Goal: Task Accomplishment & Management: Manage account settings

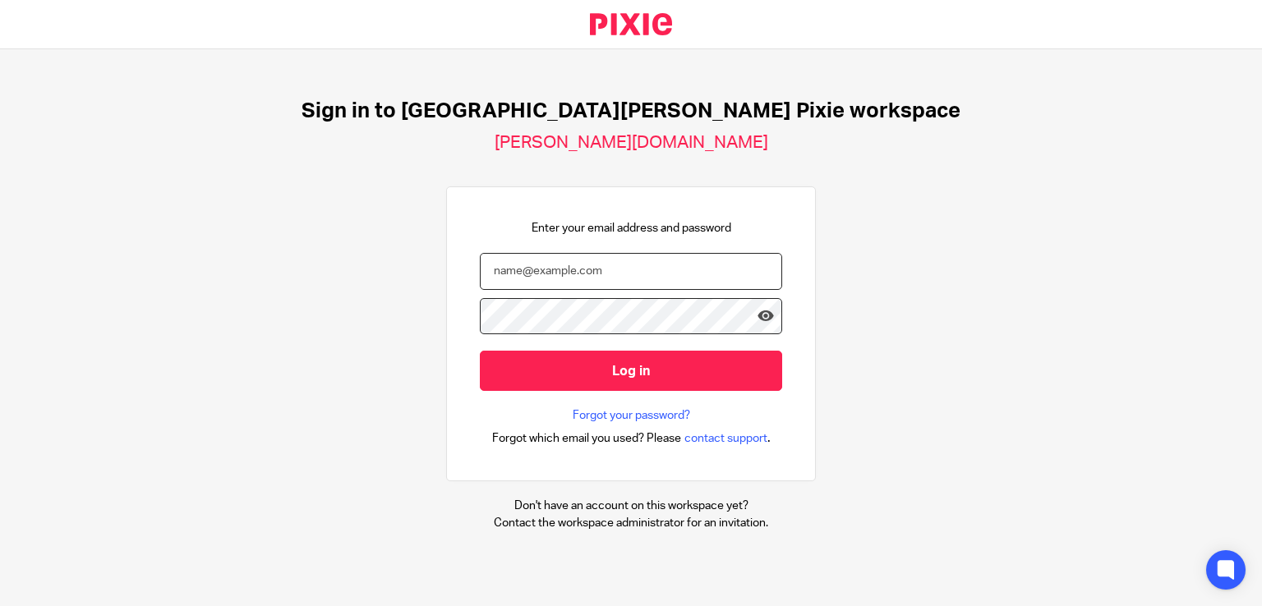
click at [580, 274] on input "email" at bounding box center [631, 271] width 302 height 37
type input "[PERSON_NAME][EMAIL_ADDRESS][PERSON_NAME][DOMAIN_NAME]"
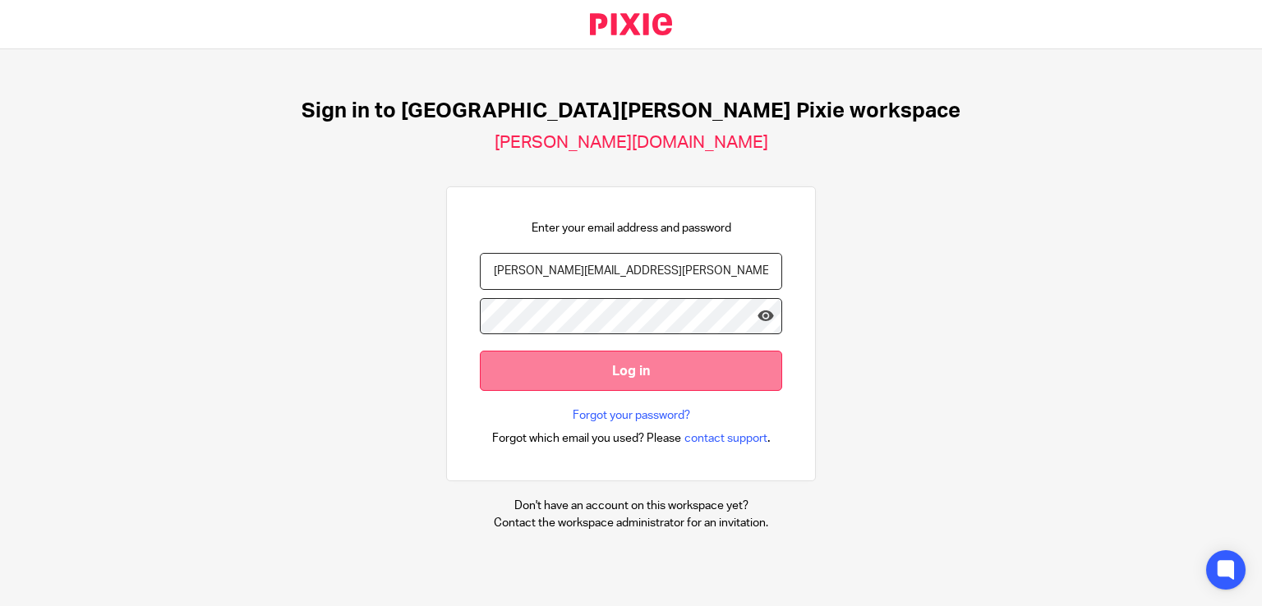
click at [571, 360] on input "Log in" at bounding box center [631, 371] width 302 height 40
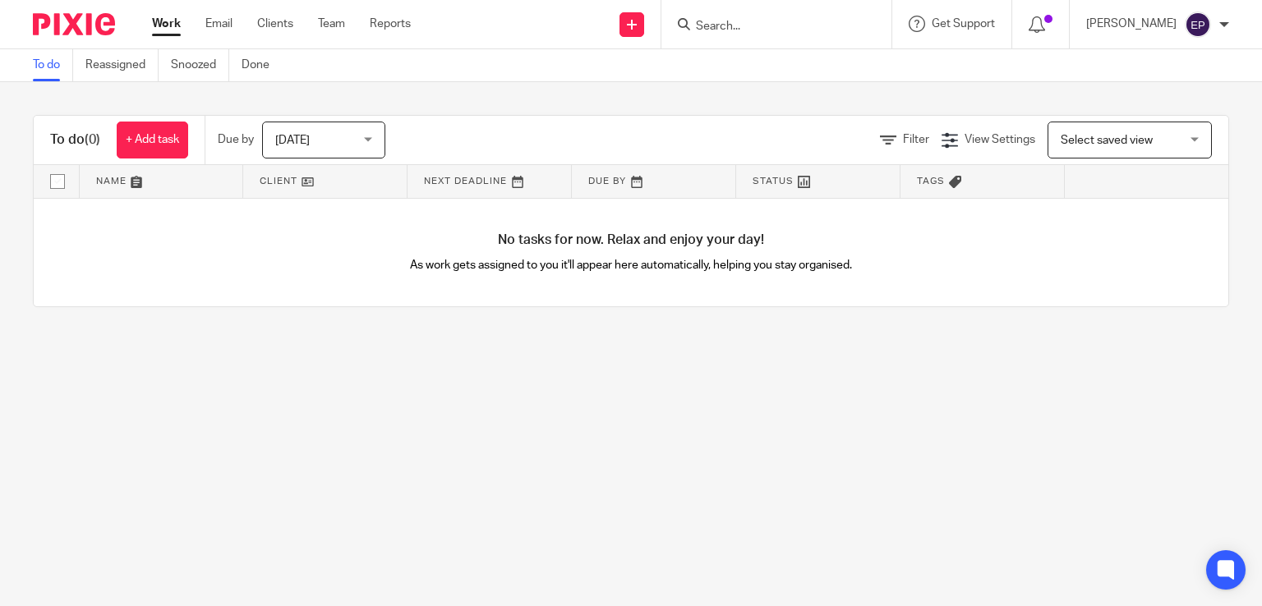
click at [365, 131] on div "[DATE] [DATE]" at bounding box center [323, 140] width 123 height 37
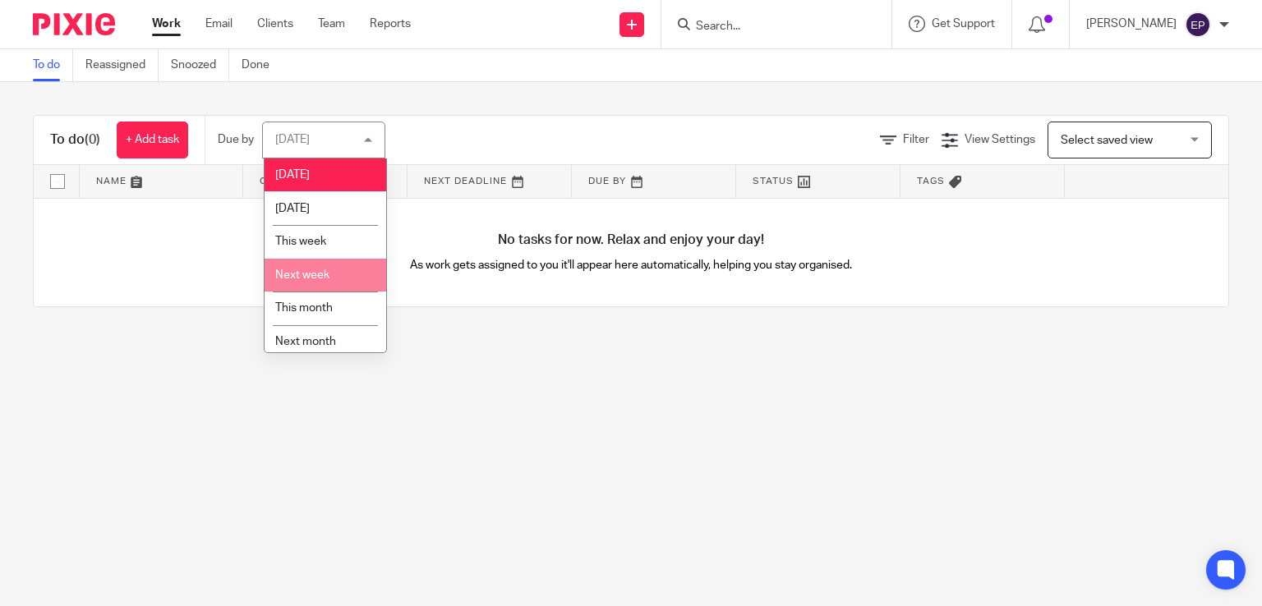
scroll to position [42, 0]
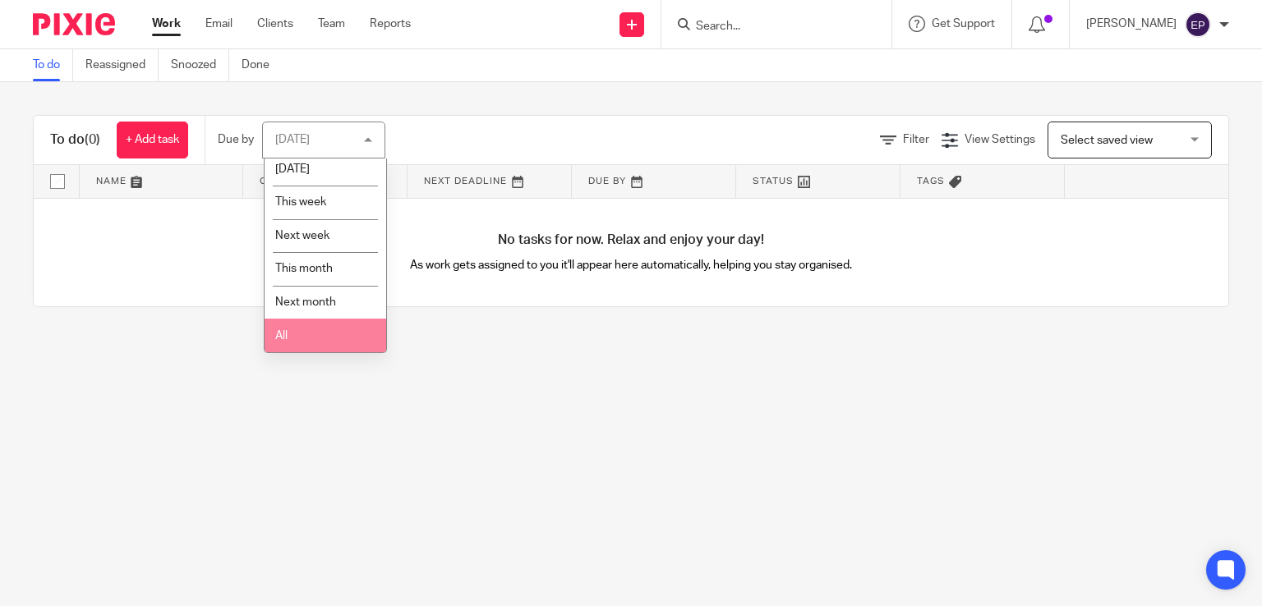
click at [303, 331] on li "All" at bounding box center [326, 336] width 122 height 34
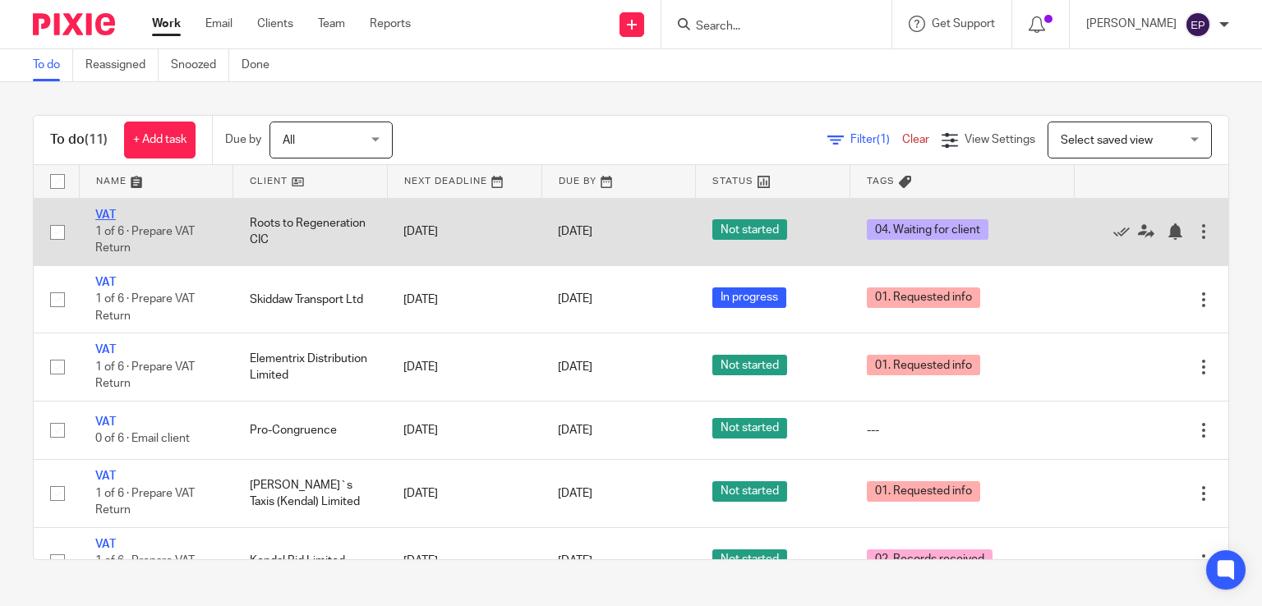
click at [108, 212] on link "VAT" at bounding box center [105, 216] width 21 height 12
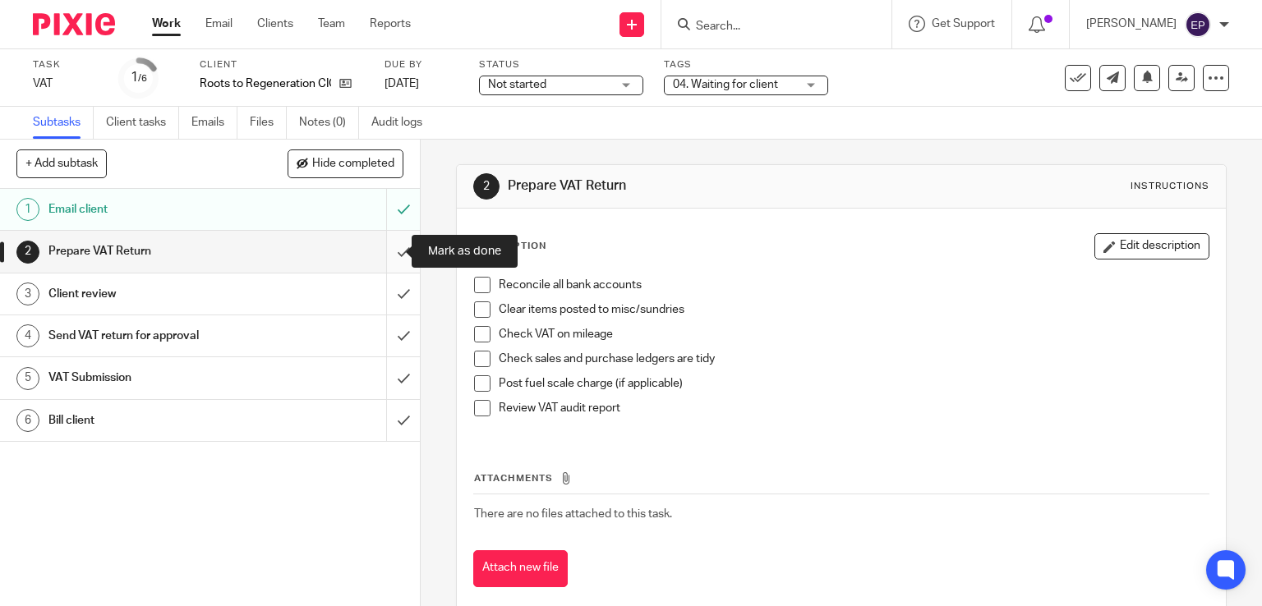
click at [388, 255] on input "submit" at bounding box center [210, 251] width 420 height 41
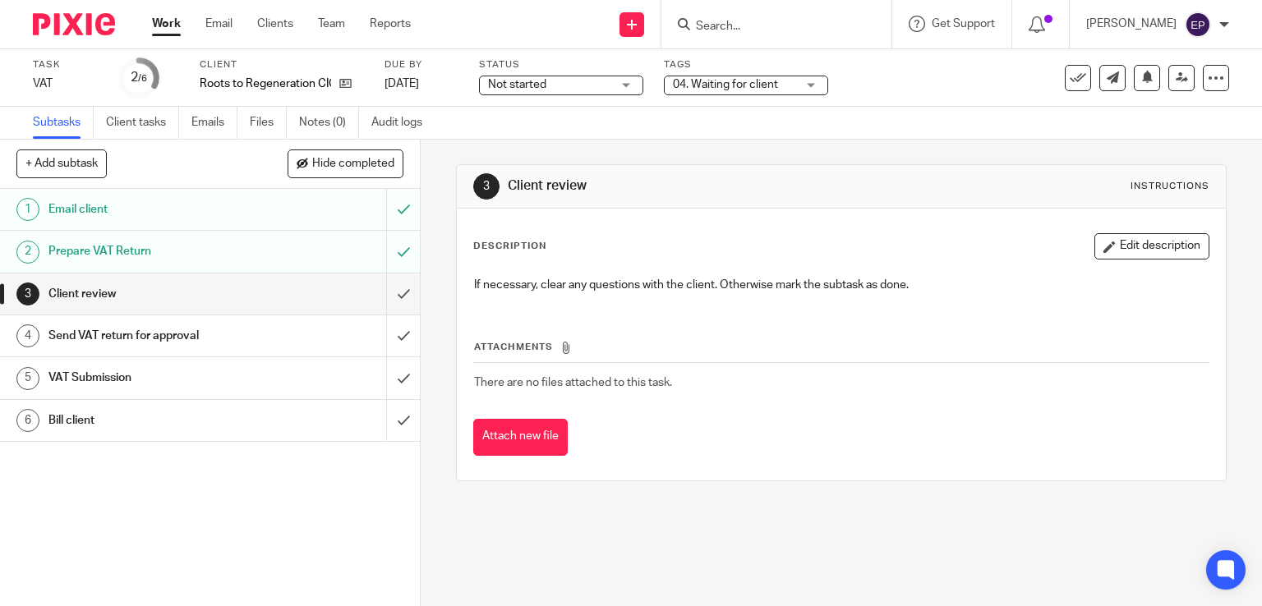
click at [385, 297] on input "submit" at bounding box center [210, 294] width 420 height 41
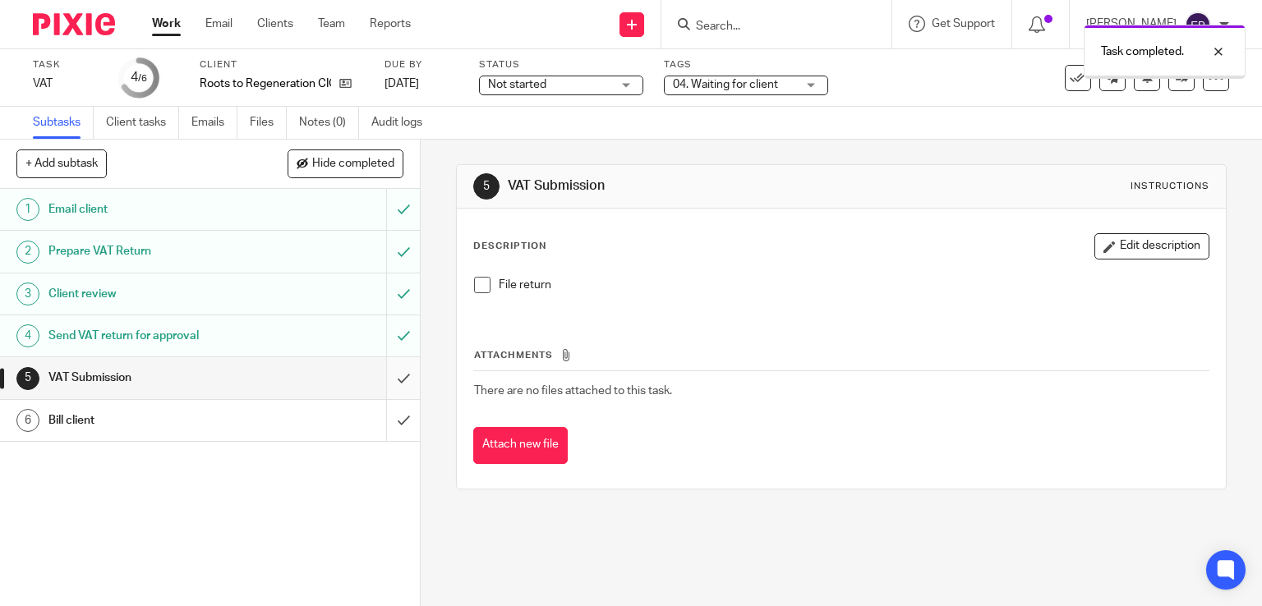
click at [390, 380] on input "submit" at bounding box center [210, 377] width 420 height 41
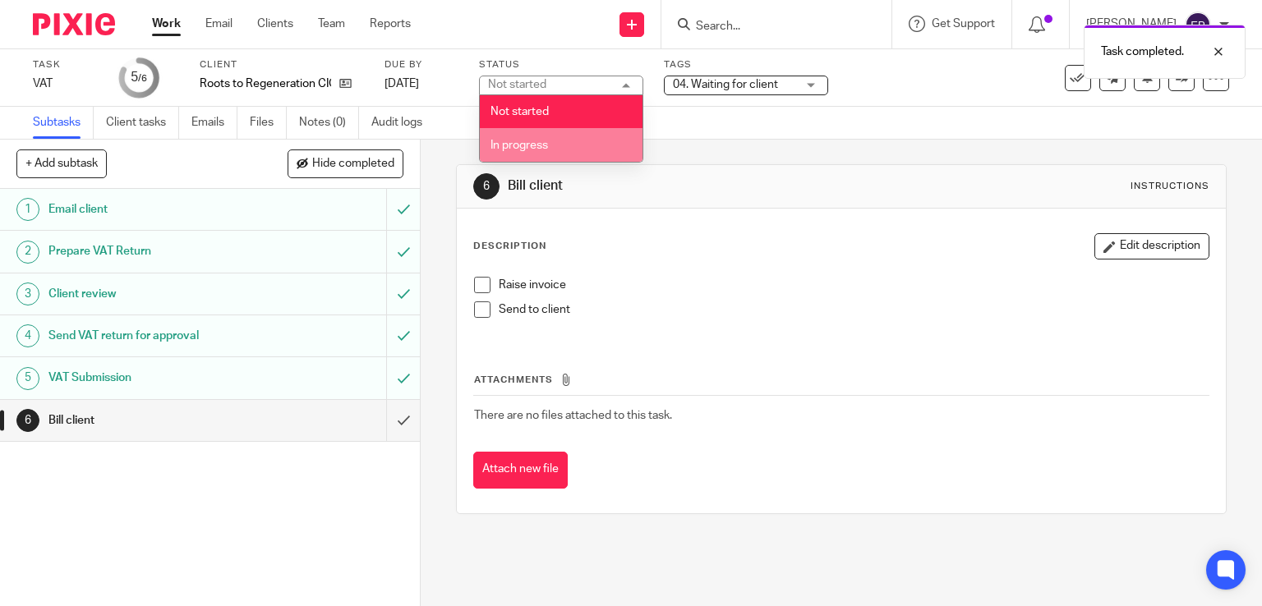
click at [557, 147] on li "In progress" at bounding box center [561, 145] width 163 height 34
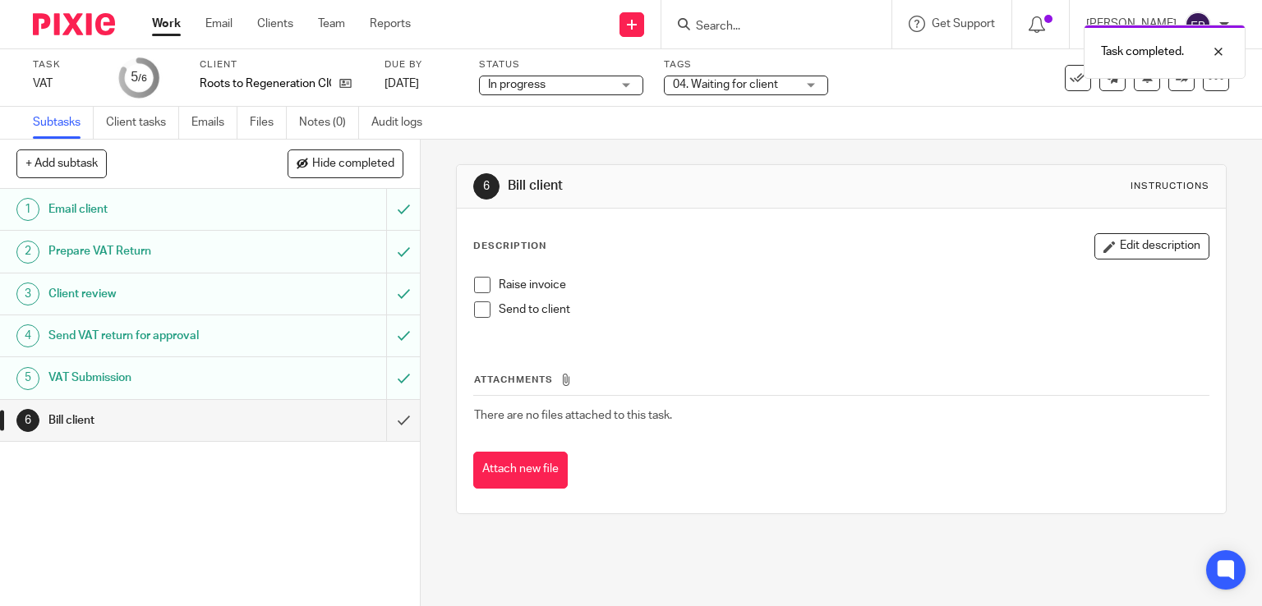
click at [810, 81] on div "04. Waiting for client" at bounding box center [746, 86] width 164 height 20
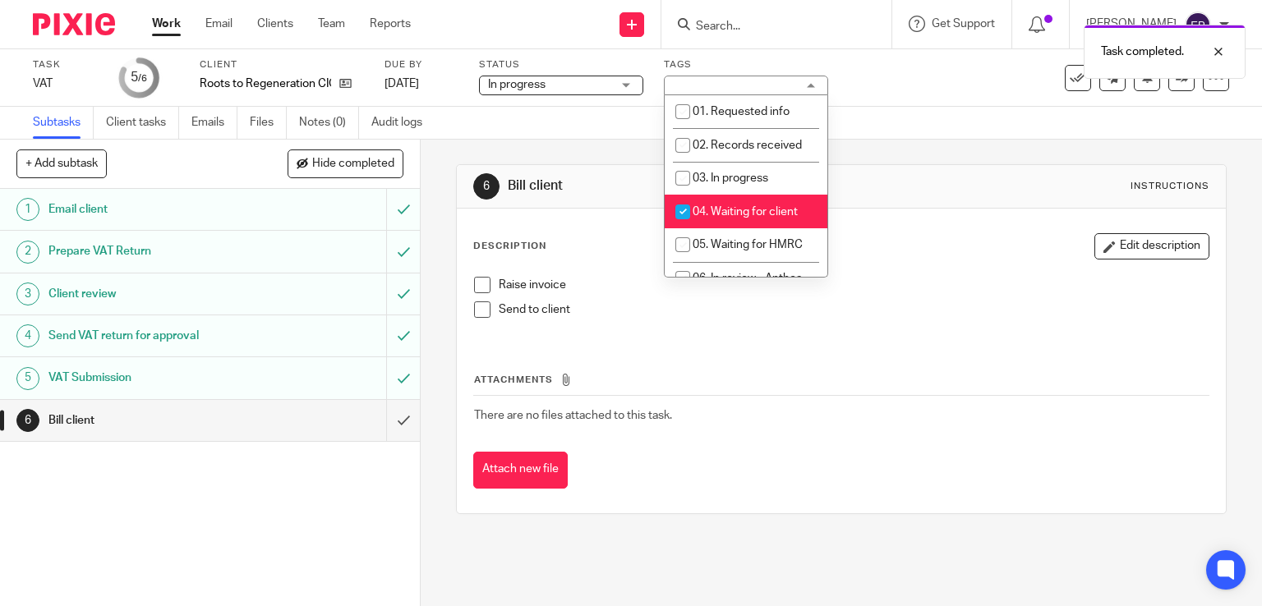
click at [676, 215] on input "checkbox" at bounding box center [682, 211] width 31 height 31
checkbox input "false"
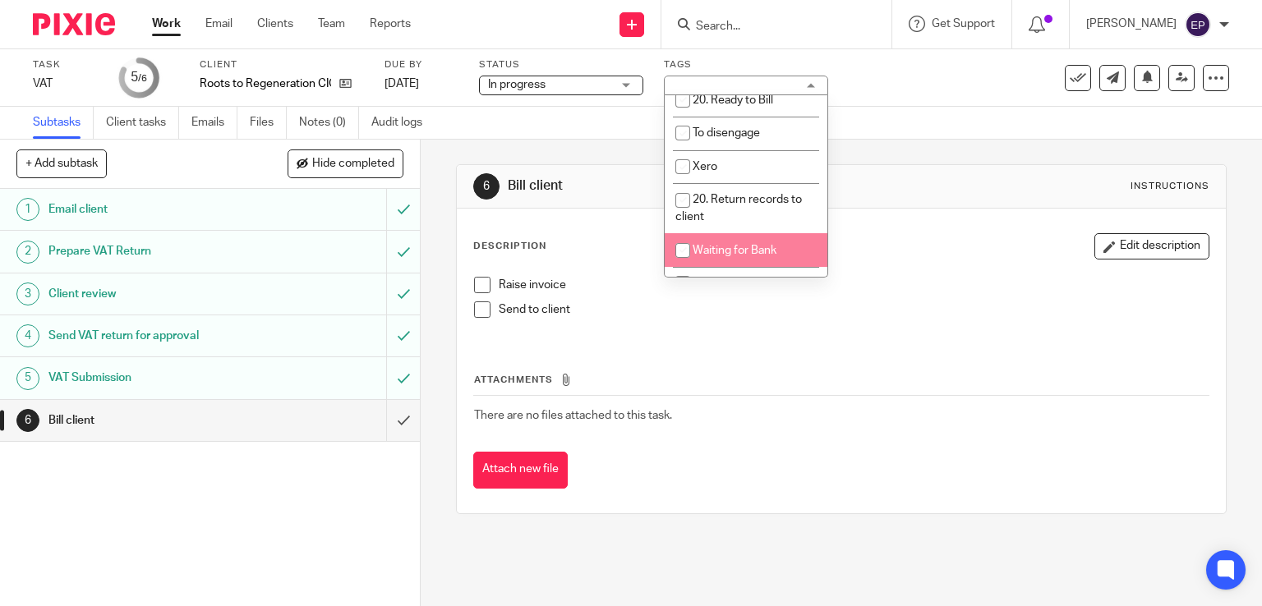
scroll to position [733, 0]
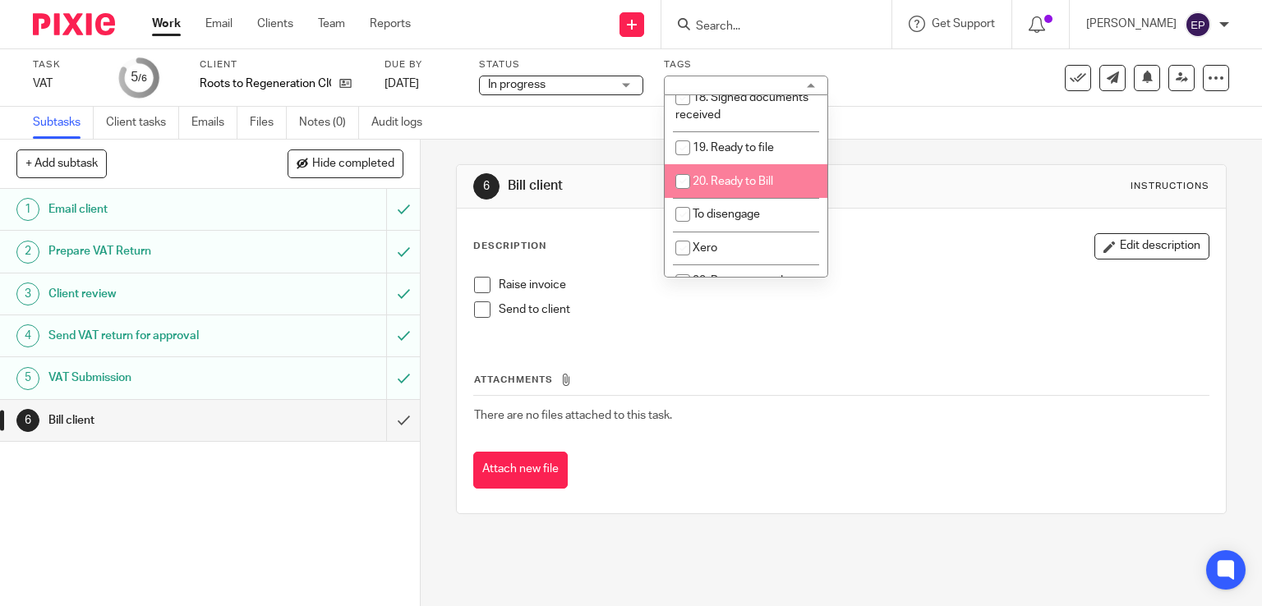
click at [682, 166] on input "checkbox" at bounding box center [682, 181] width 31 height 31
checkbox input "true"
click at [167, 30] on link "Work" at bounding box center [166, 24] width 29 height 16
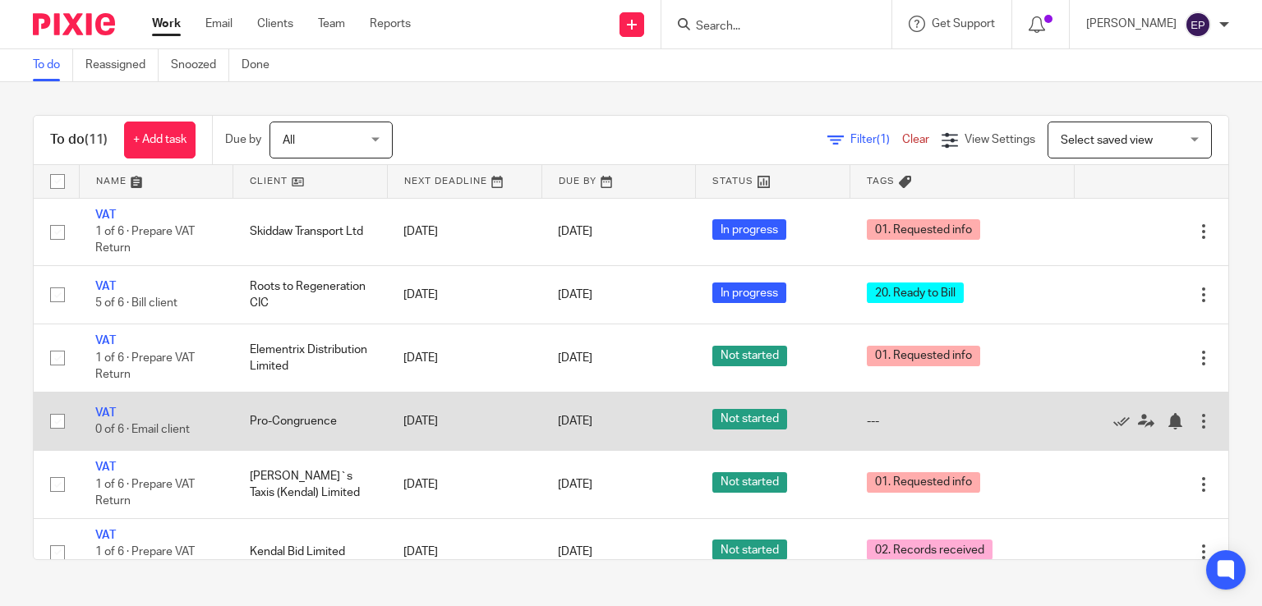
scroll to position [82, 0]
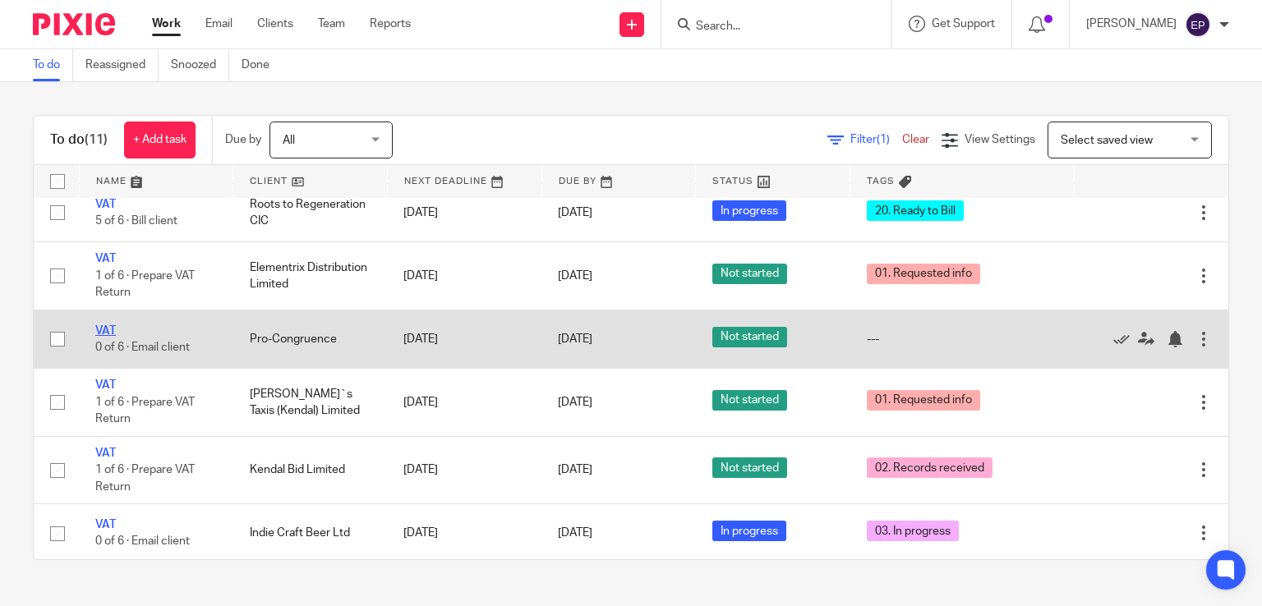
click at [107, 328] on link "VAT" at bounding box center [105, 331] width 21 height 12
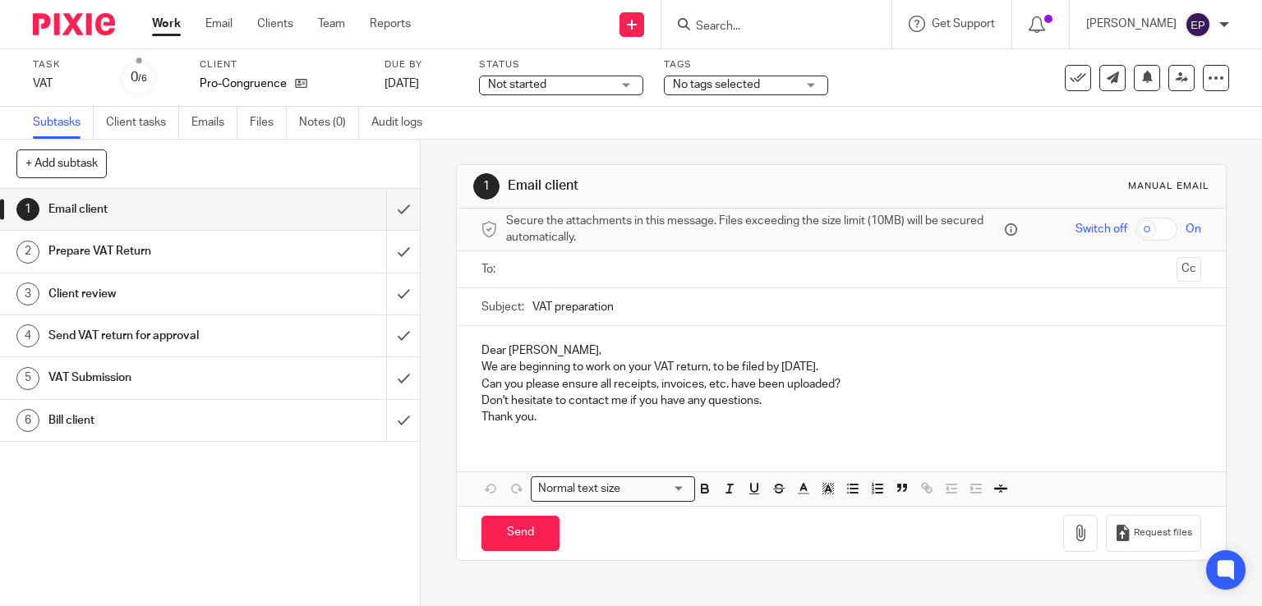
click at [822, 84] on div "No tags selected" at bounding box center [746, 86] width 164 height 20
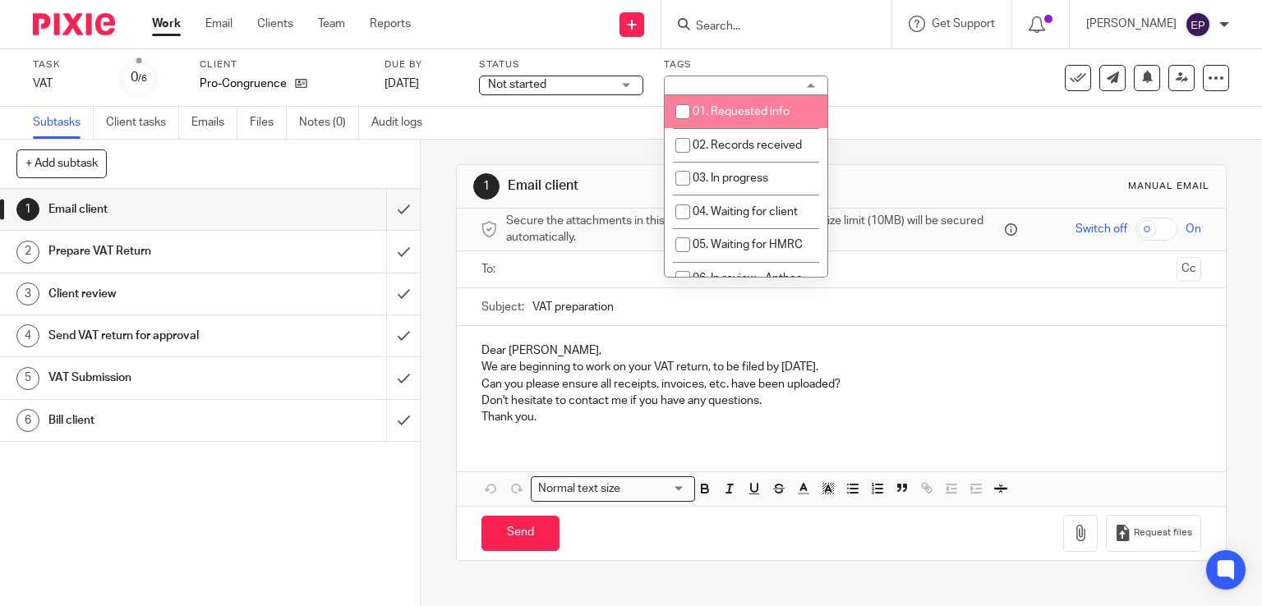
click at [680, 113] on input "checkbox" at bounding box center [682, 111] width 31 height 31
checkbox input "true"
click at [168, 24] on link "Work" at bounding box center [166, 24] width 29 height 16
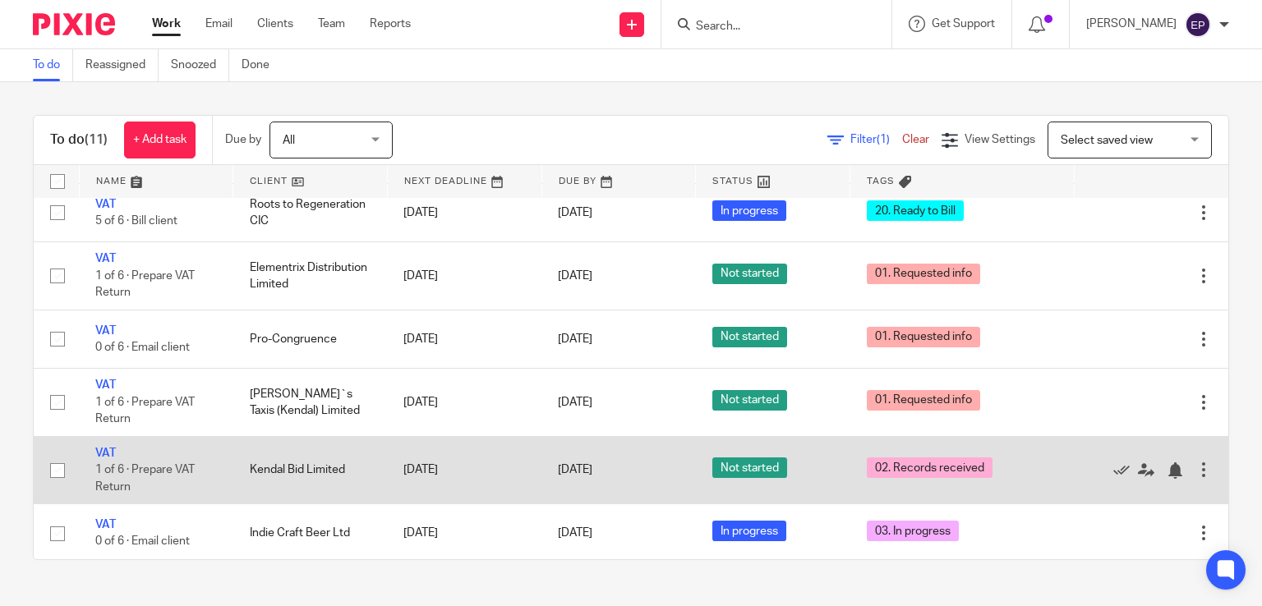
scroll to position [164, 0]
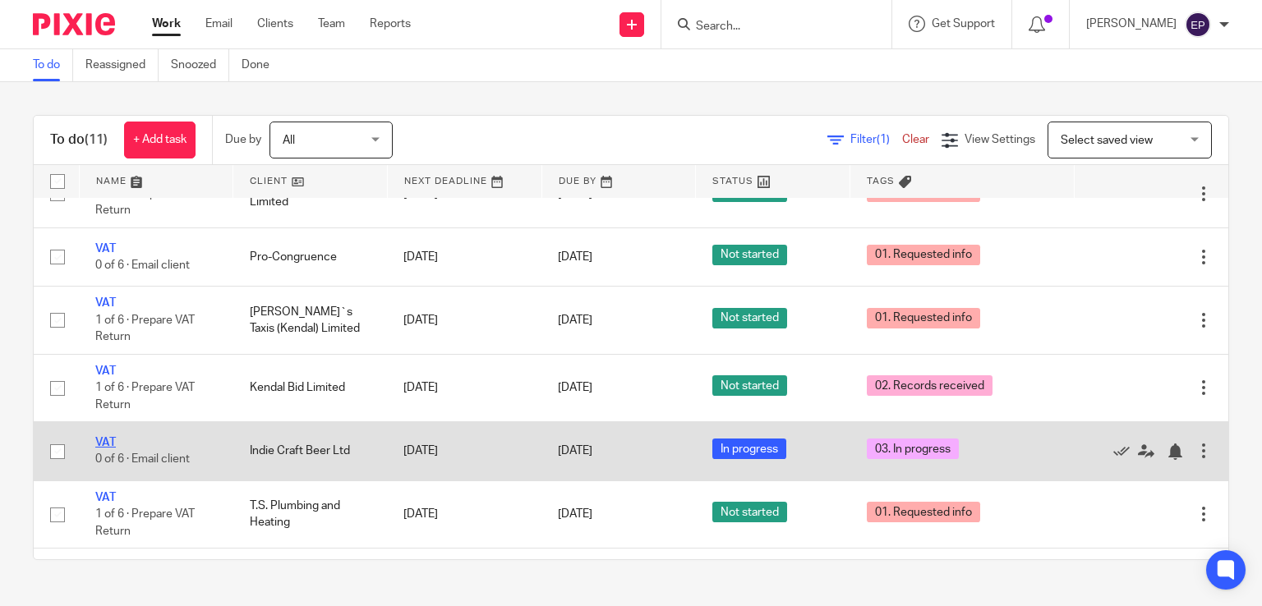
click at [105, 444] on link "VAT" at bounding box center [105, 443] width 21 height 12
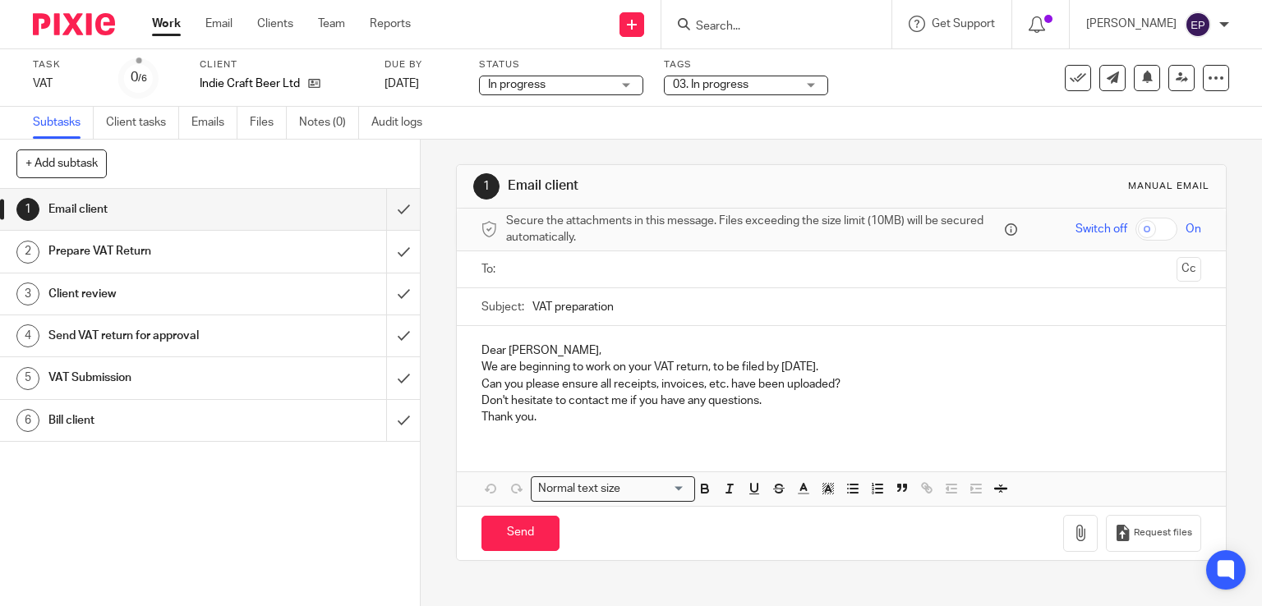
click at [815, 81] on div "03. In progress" at bounding box center [746, 86] width 164 height 20
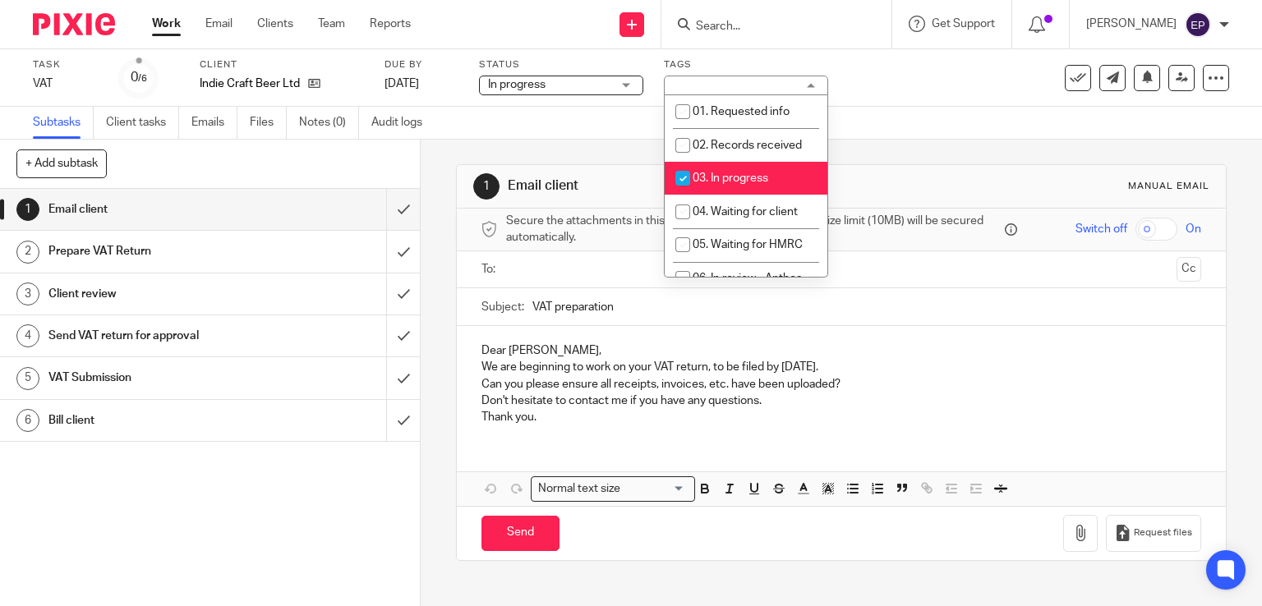
click at [679, 178] on input "checkbox" at bounding box center [682, 178] width 31 height 31
checkbox input "false"
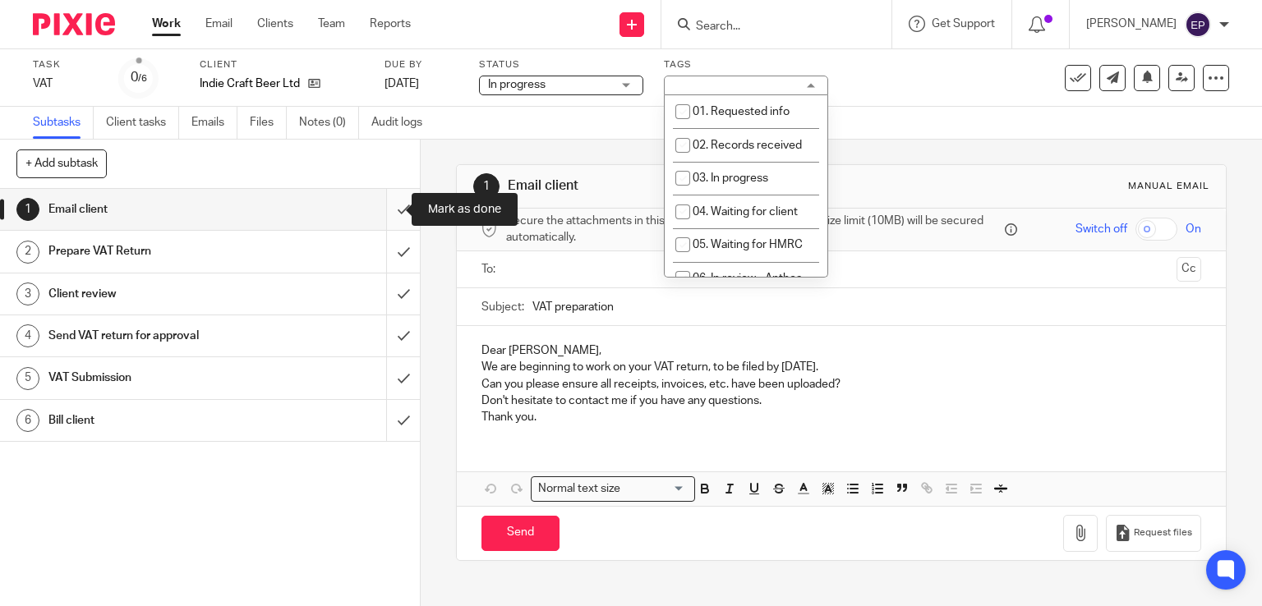
click at [386, 210] on input "submit" at bounding box center [210, 209] width 420 height 41
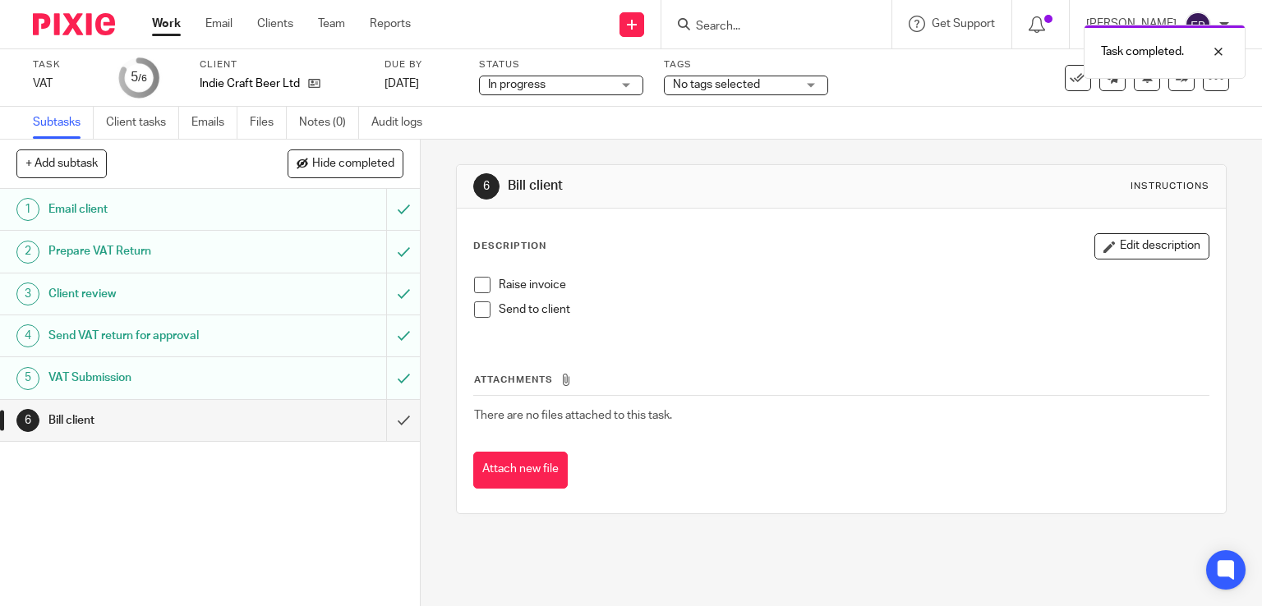
click at [168, 22] on link "Work" at bounding box center [166, 24] width 29 height 16
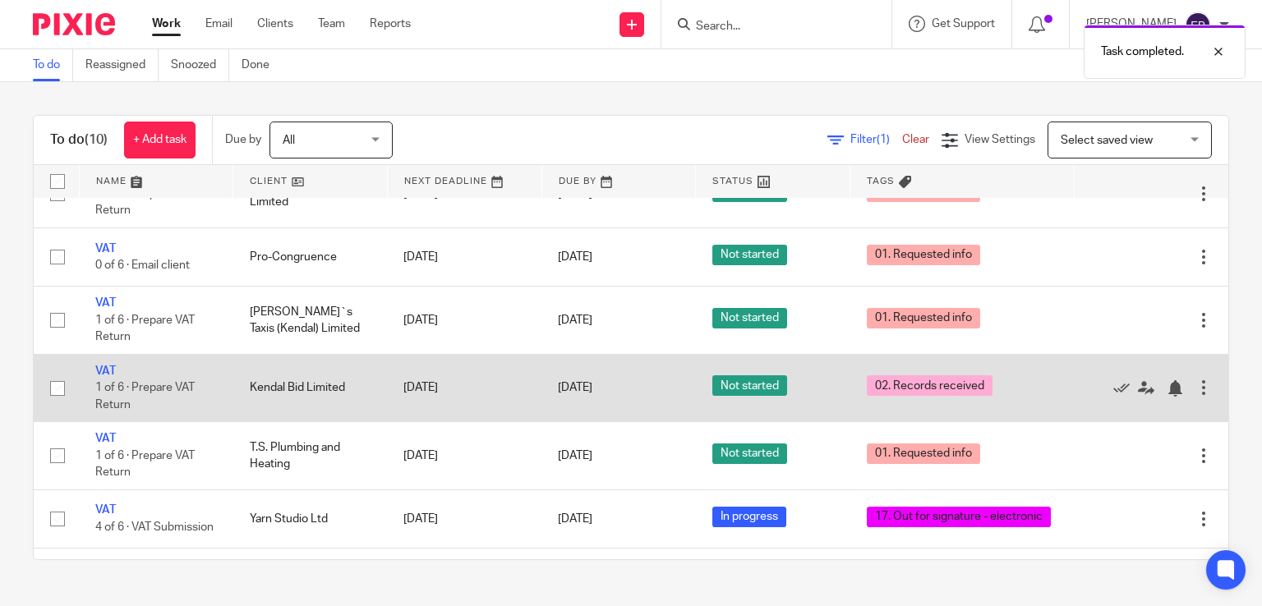
scroll to position [247, 0]
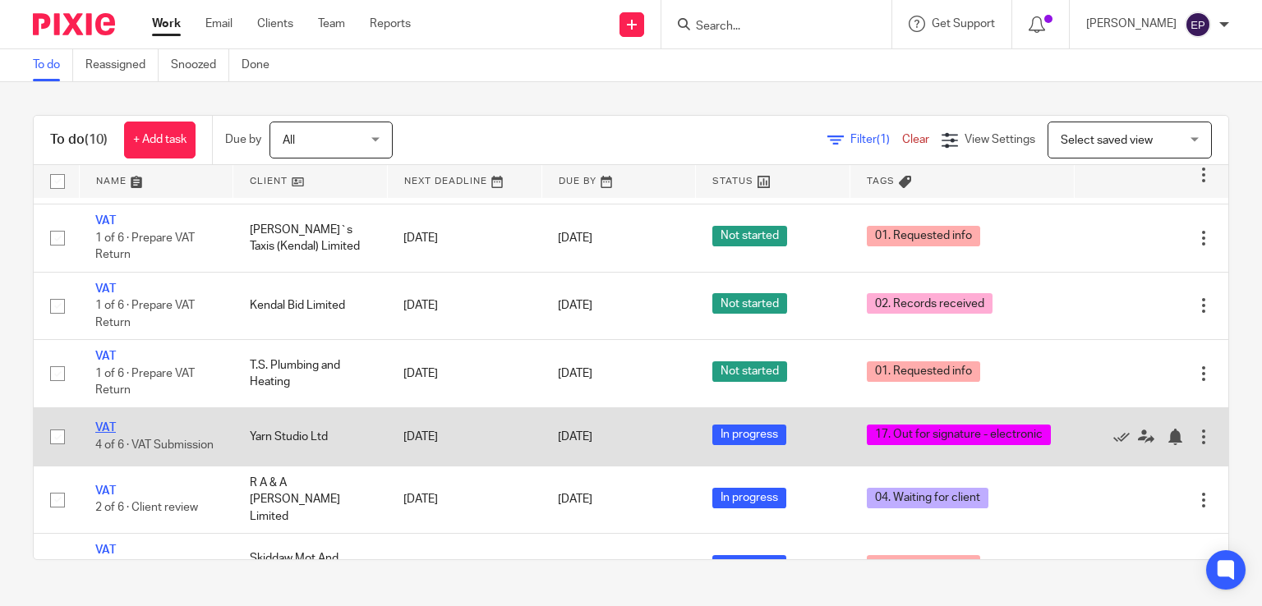
click at [105, 424] on link "VAT" at bounding box center [105, 428] width 21 height 12
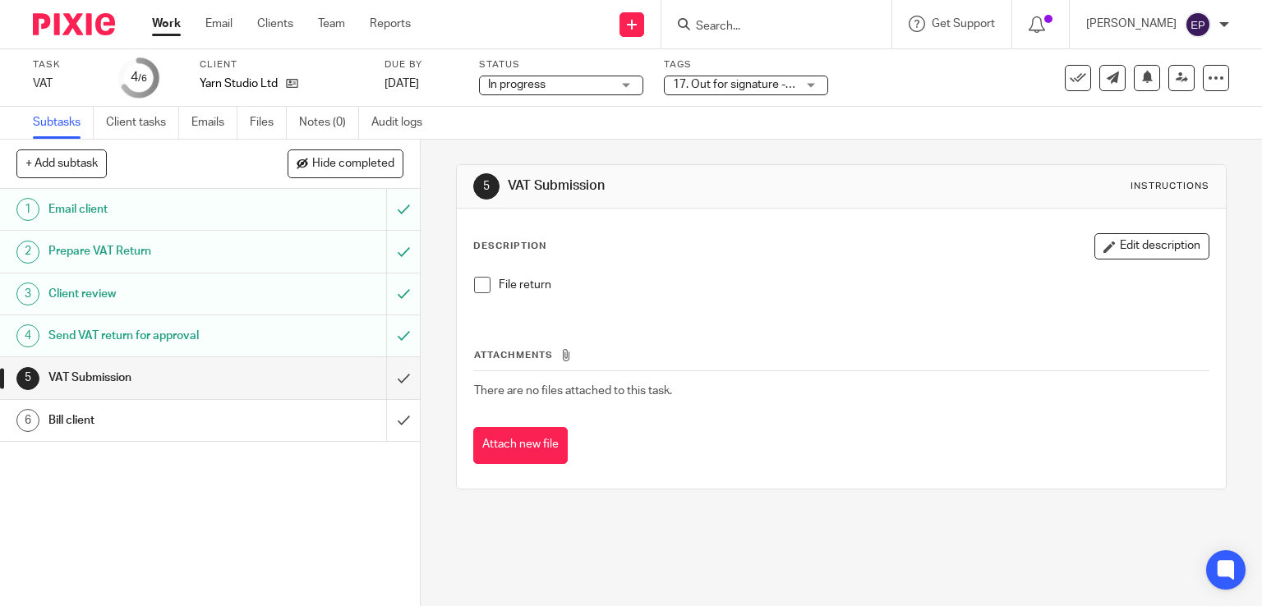
click at [806, 84] on div "17. Out for signature - electronic" at bounding box center [746, 86] width 164 height 20
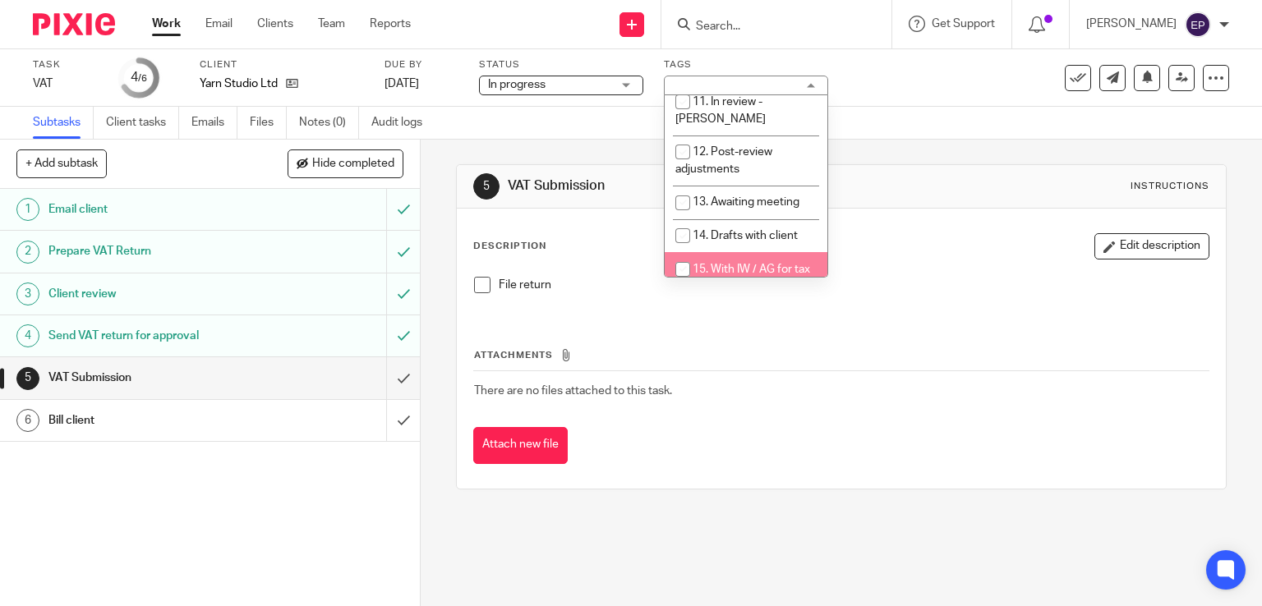
scroll to position [575, 0]
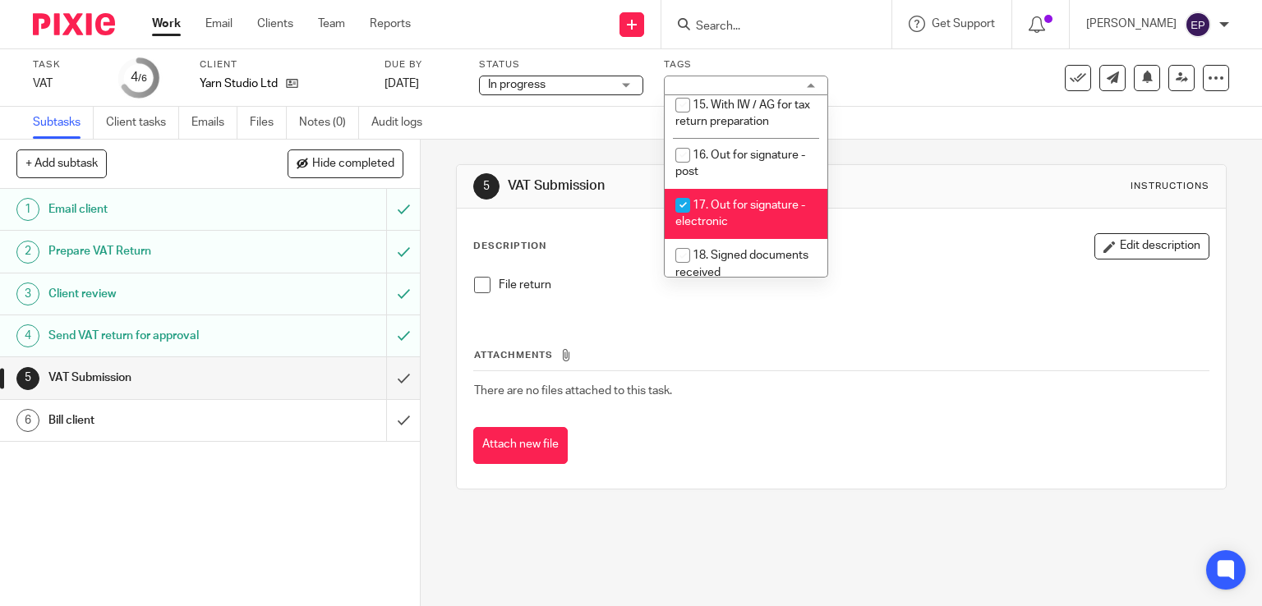
click at [685, 190] on input "checkbox" at bounding box center [682, 205] width 31 height 31
checkbox input "false"
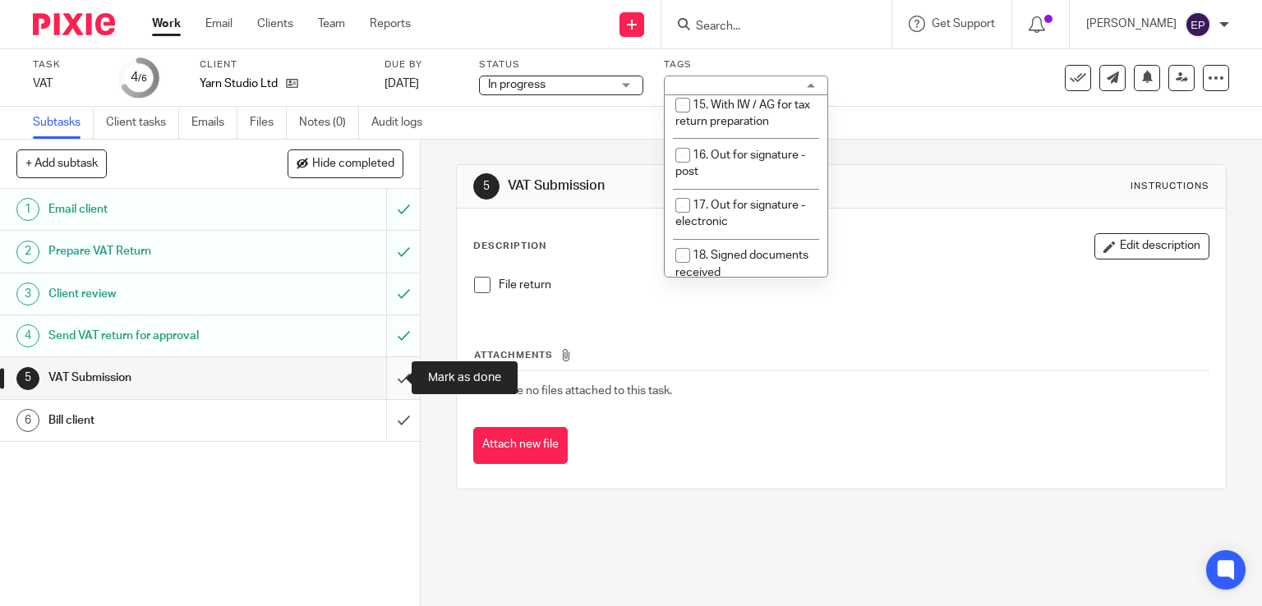
click at [387, 374] on input "submit" at bounding box center [210, 377] width 420 height 41
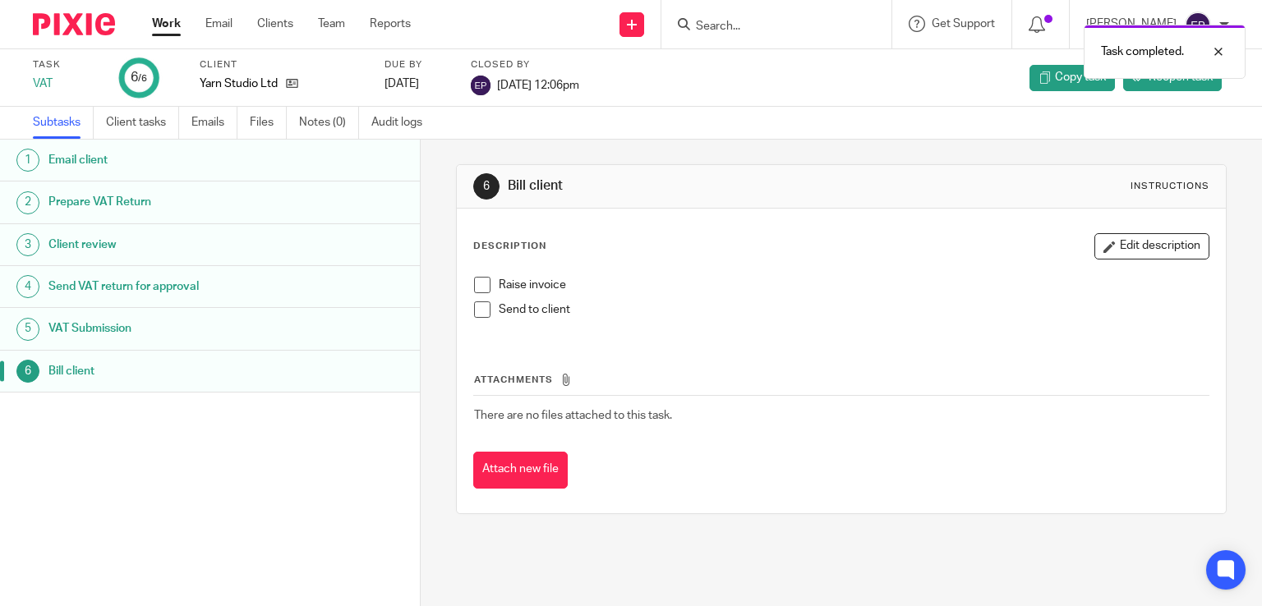
click at [158, 22] on link "Work" at bounding box center [166, 24] width 29 height 16
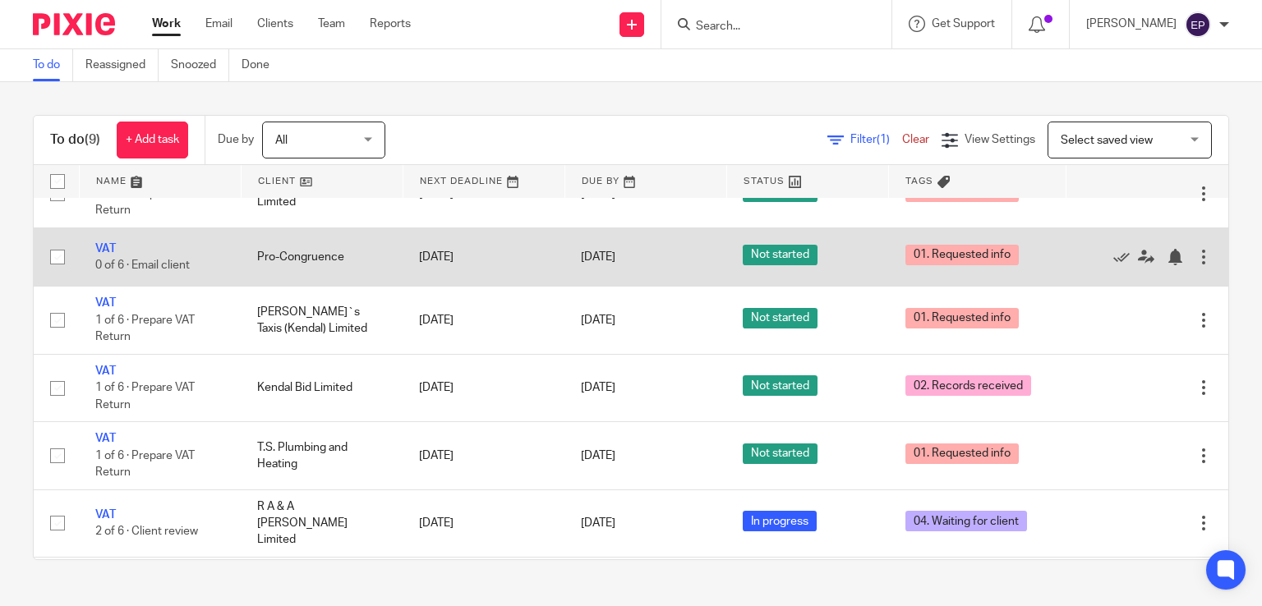
scroll to position [224, 0]
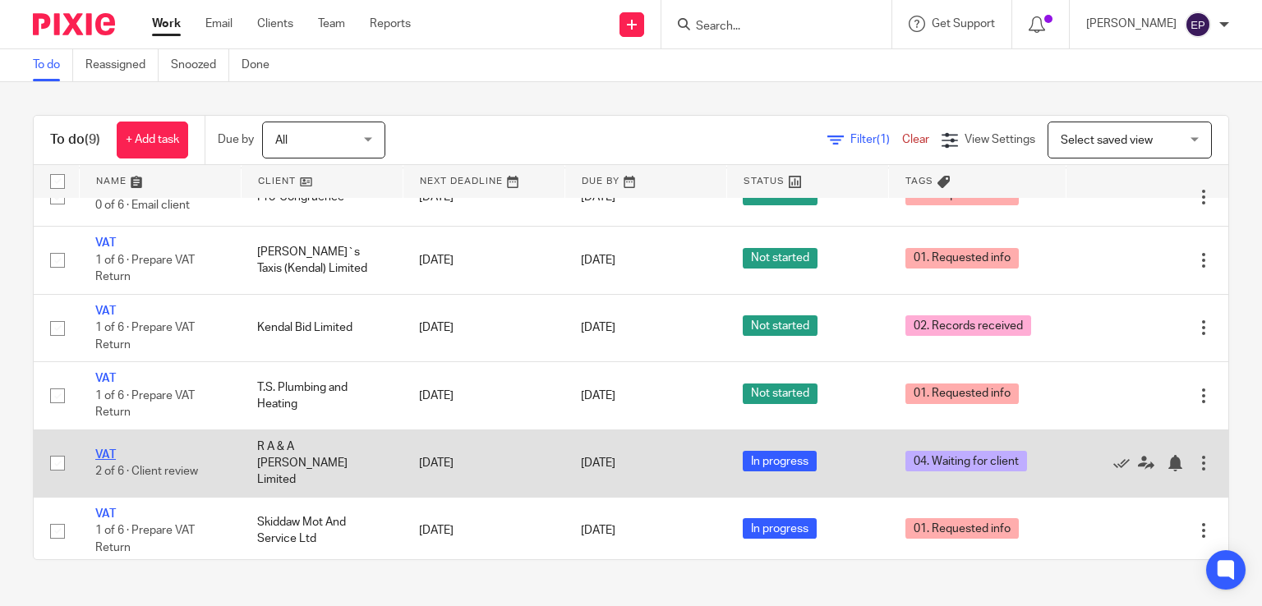
click at [107, 451] on link "VAT" at bounding box center [105, 455] width 21 height 12
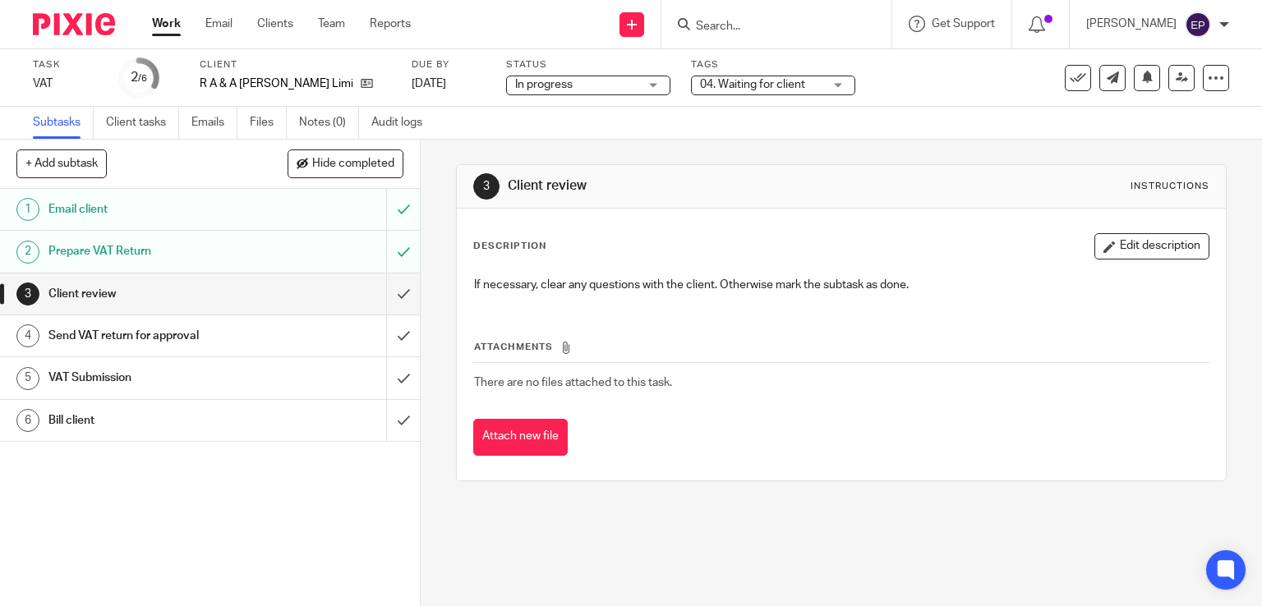
drag, startPoint x: 807, startPoint y: 79, endPoint x: 789, endPoint y: 118, distance: 43.4
click at [807, 80] on div "04. Waiting for client" at bounding box center [773, 86] width 164 height 20
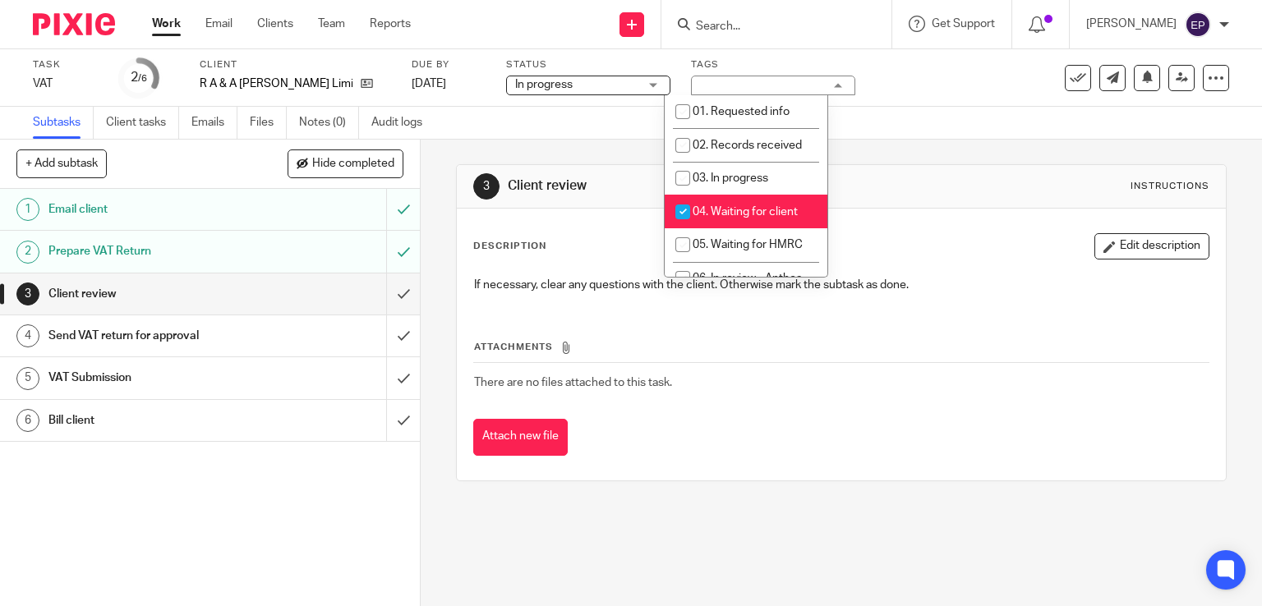
click at [685, 213] on input "checkbox" at bounding box center [682, 211] width 31 height 31
checkbox input "false"
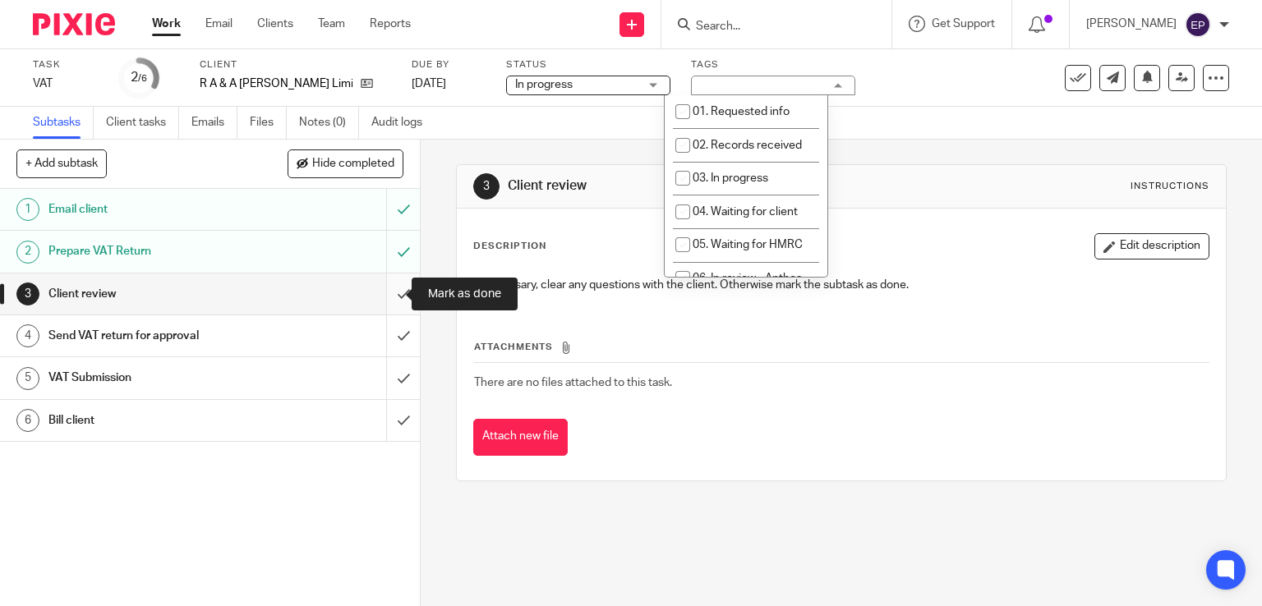
click at [389, 289] on input "submit" at bounding box center [210, 294] width 420 height 41
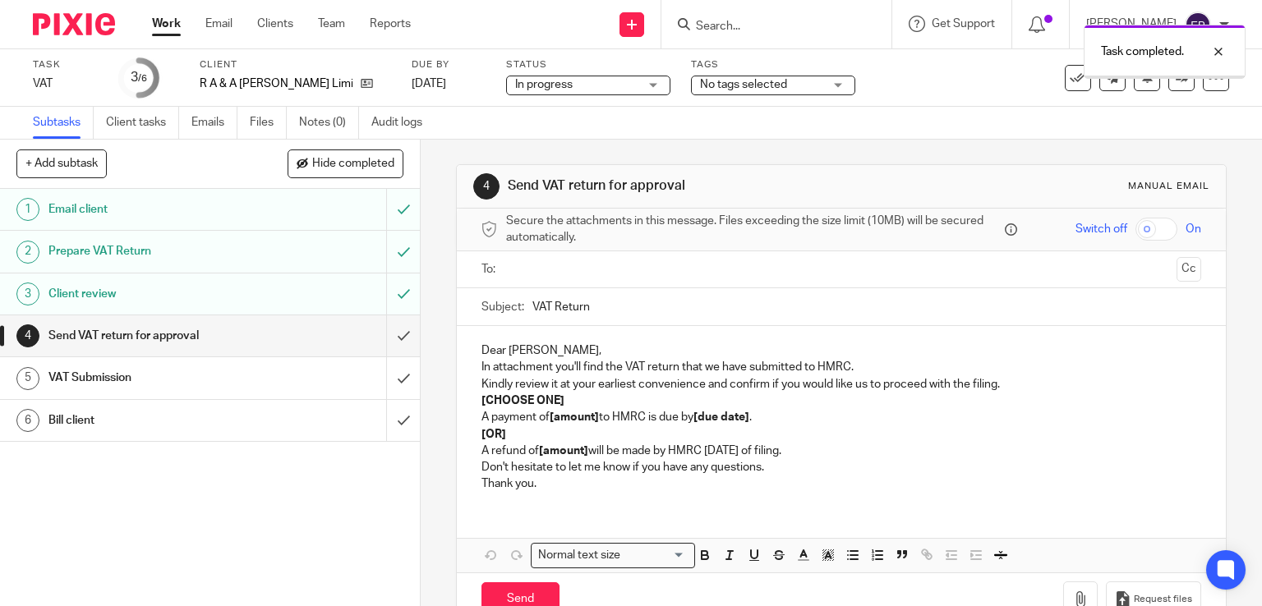
click at [387, 339] on input "submit" at bounding box center [210, 336] width 420 height 41
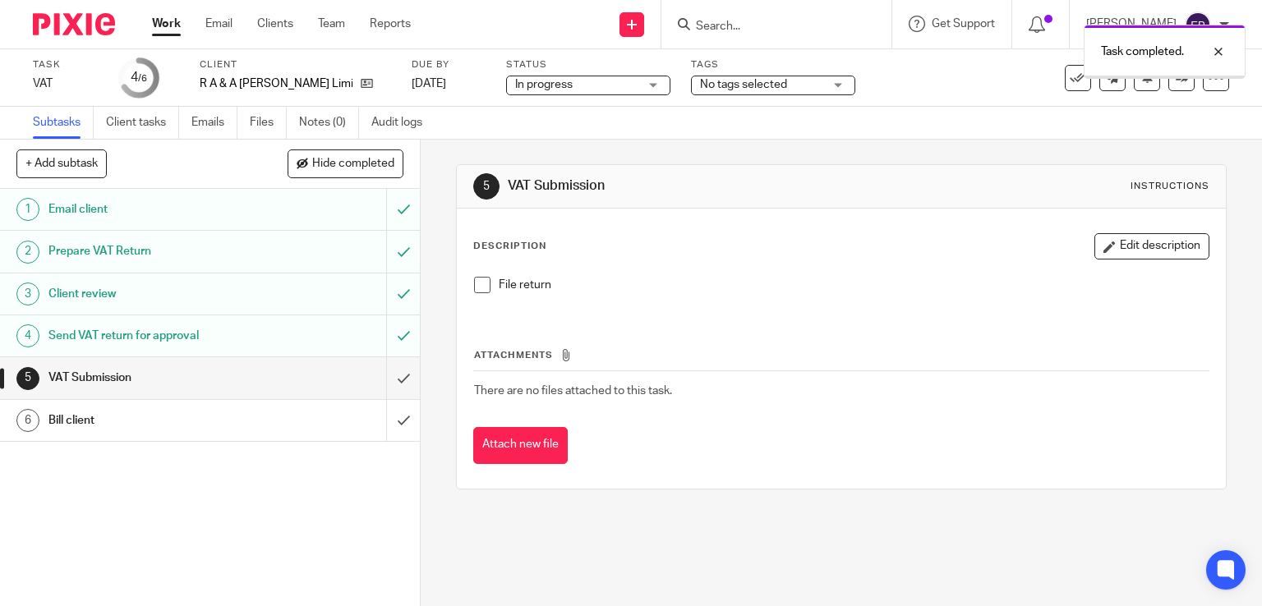
click at [385, 373] on input "submit" at bounding box center [210, 377] width 420 height 41
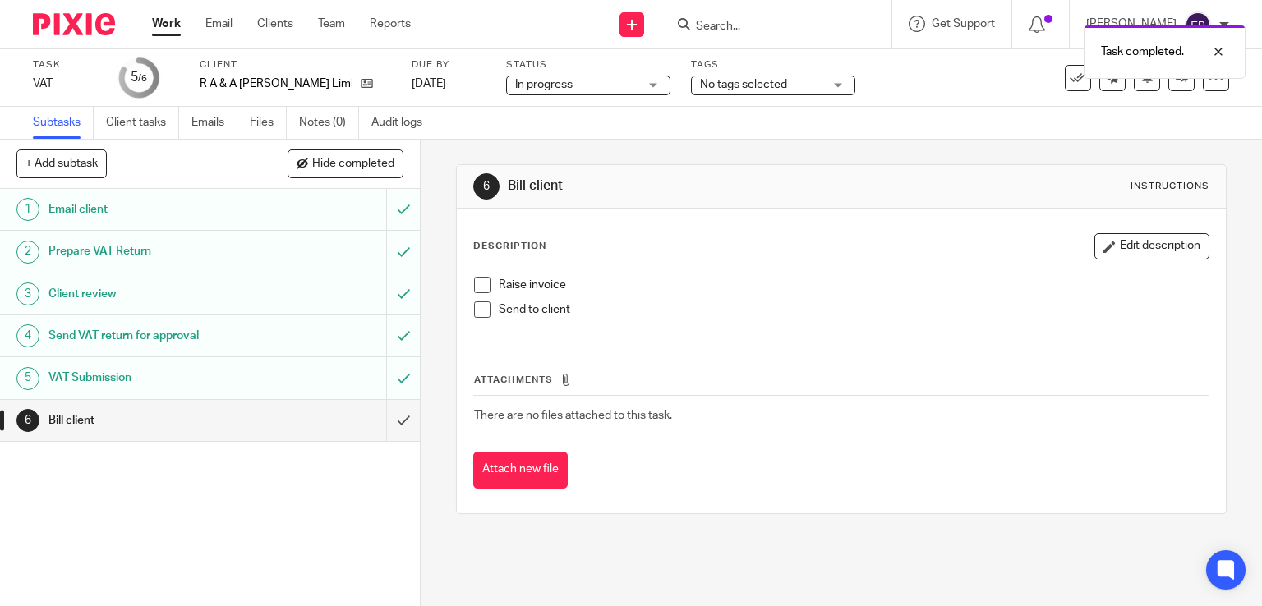
click at [385, 418] on input "submit" at bounding box center [210, 420] width 420 height 41
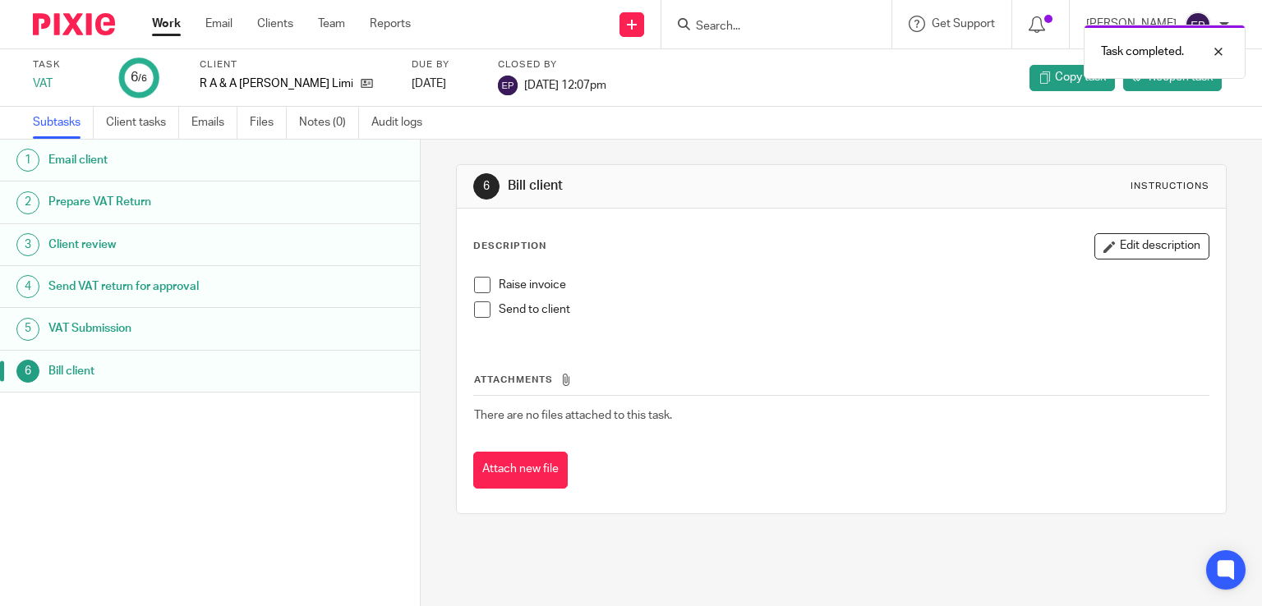
click at [163, 28] on link "Work" at bounding box center [166, 24] width 29 height 16
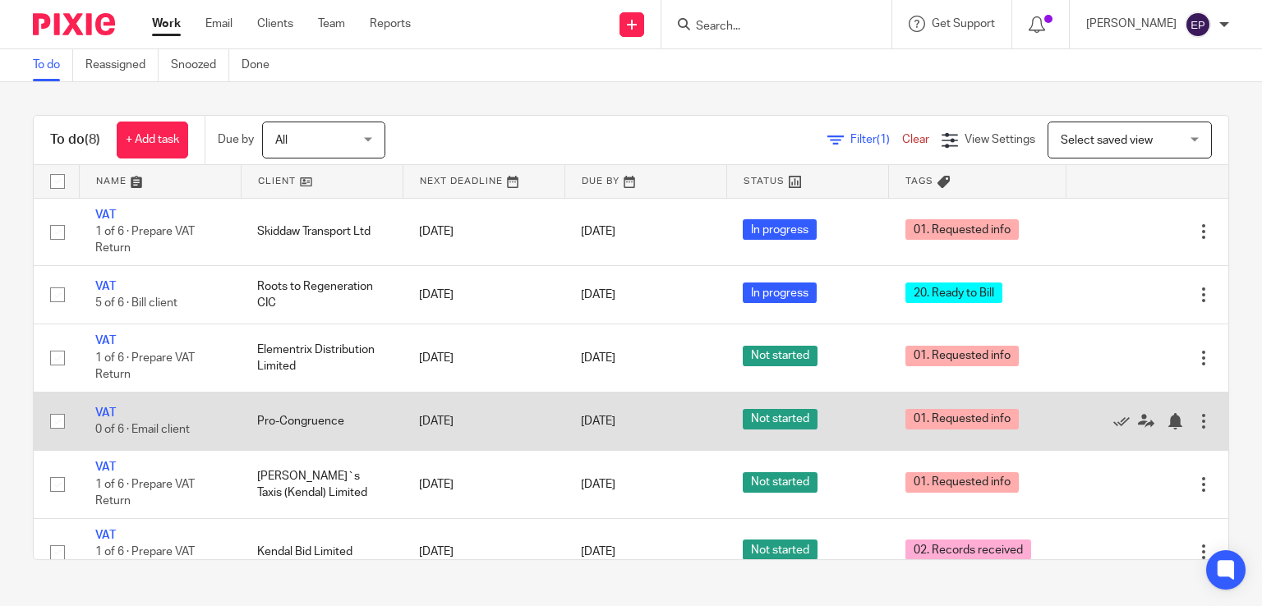
scroll to position [166, 0]
